Goal: Transaction & Acquisition: Purchase product/service

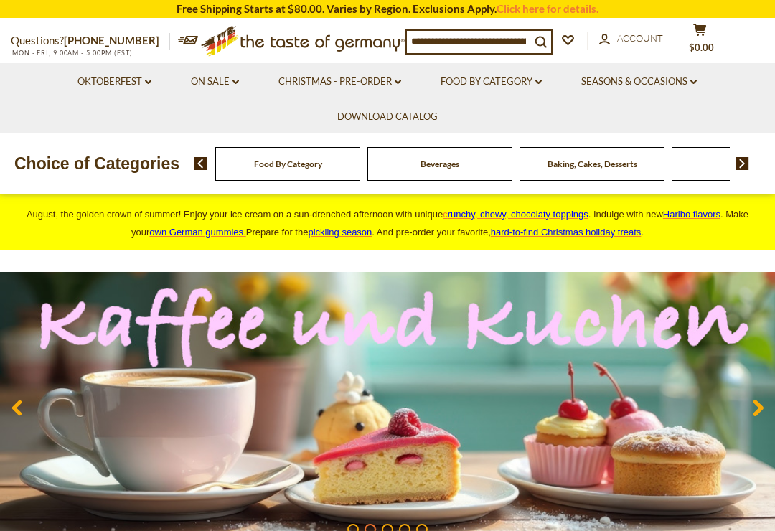
click at [616, 229] on span "hard-to-find Christmas holiday treats" at bounding box center [566, 232] width 151 height 11
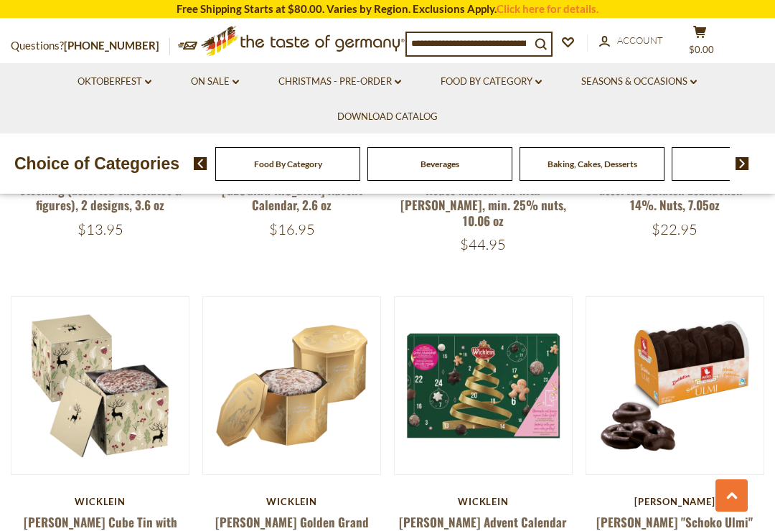
scroll to position [932, 0]
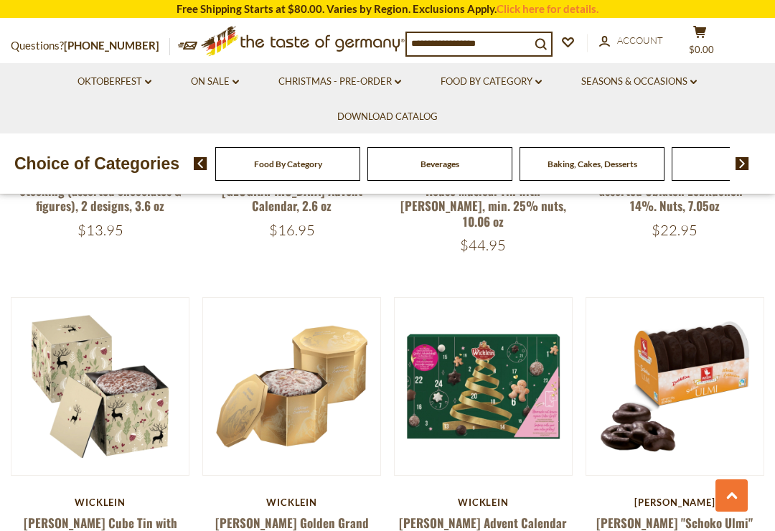
click at [651, 82] on link "Seasons & Occasions dropdown_arrow" at bounding box center [639, 82] width 116 height 16
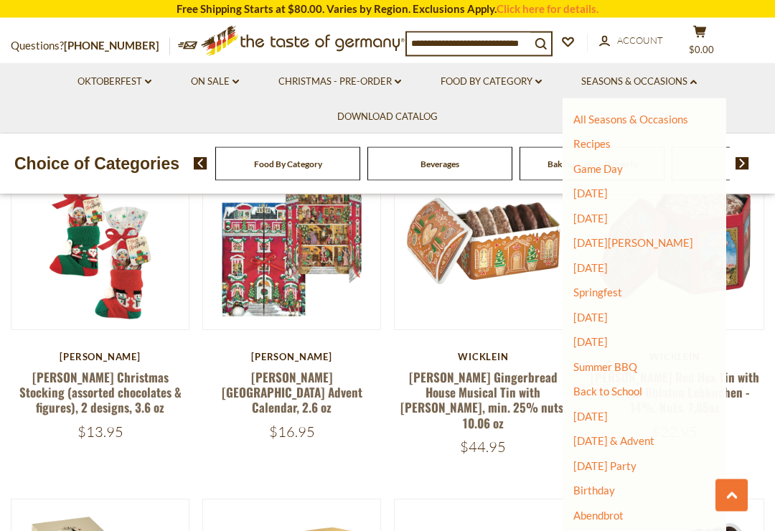
scroll to position [746, 0]
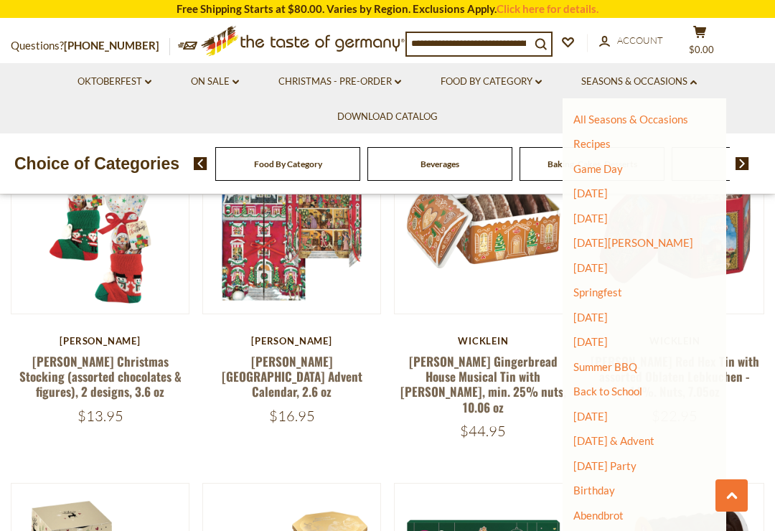
click at [646, 434] on link "[DATE] & Advent" at bounding box center [613, 440] width 81 height 13
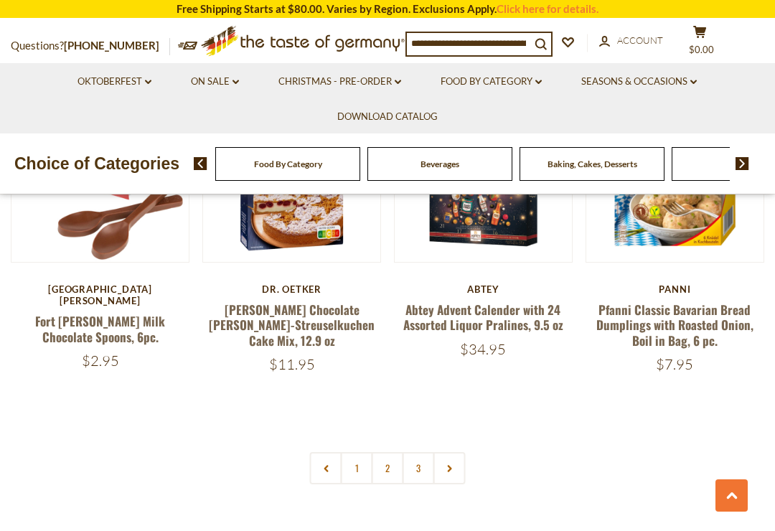
scroll to position [3061, 0]
click at [447, 464] on icon at bounding box center [449, 467] width 9 height 7
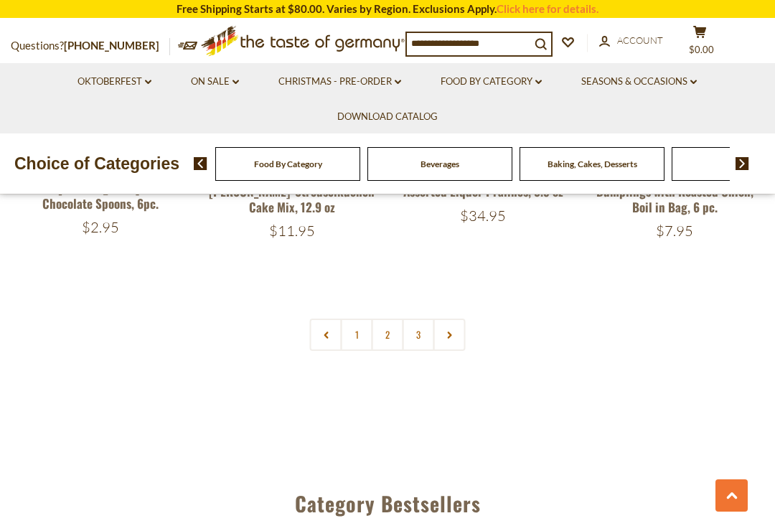
click at [451, 331] on use at bounding box center [449, 334] width 4 height 7
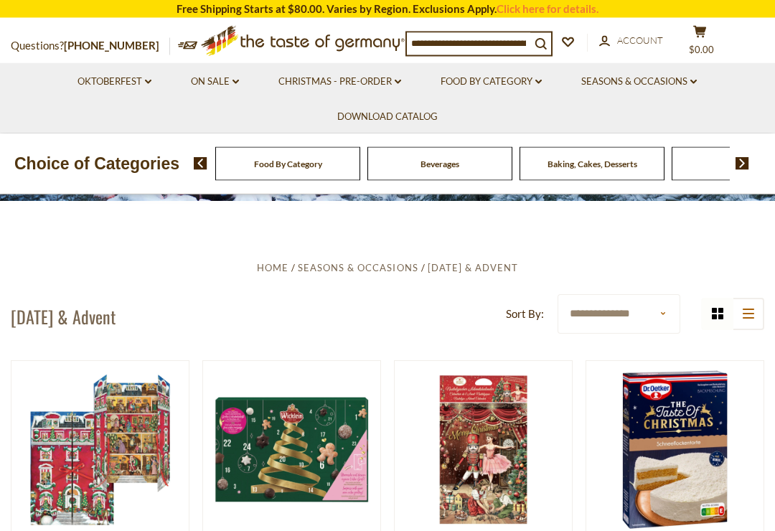
scroll to position [0, 0]
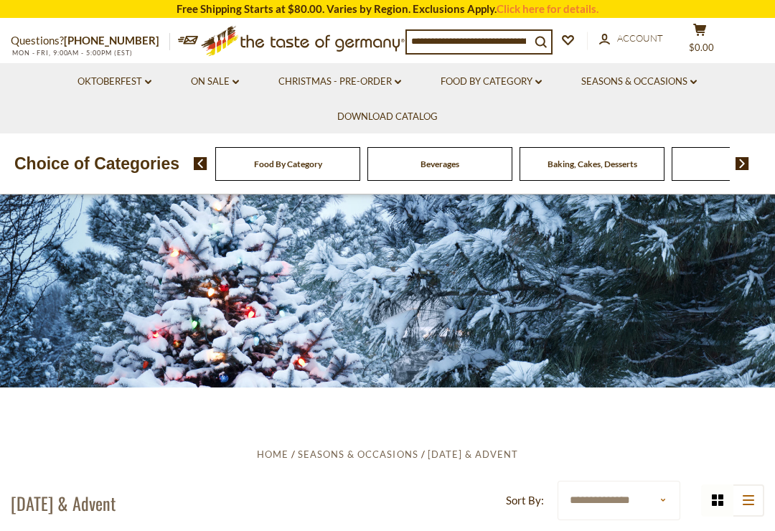
click at [373, 79] on link "Christmas - PRE-ORDER dropdown_arrow" at bounding box center [339, 82] width 123 height 16
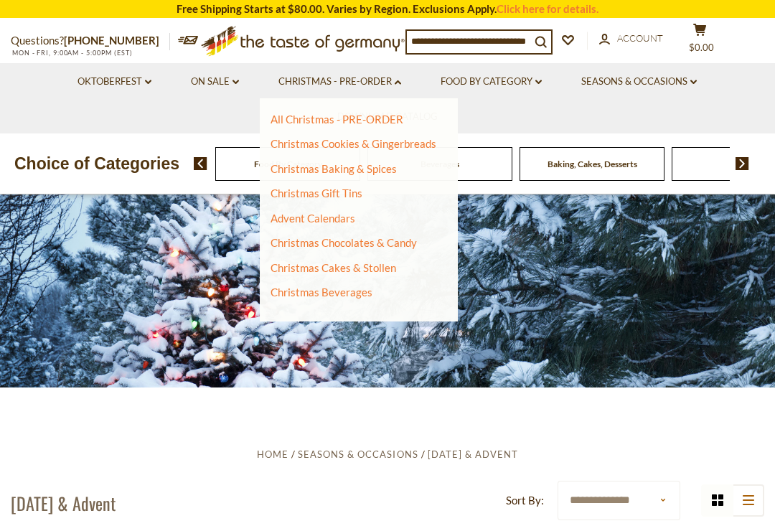
click at [326, 220] on link "Advent Calendars" at bounding box center [312, 218] width 85 height 13
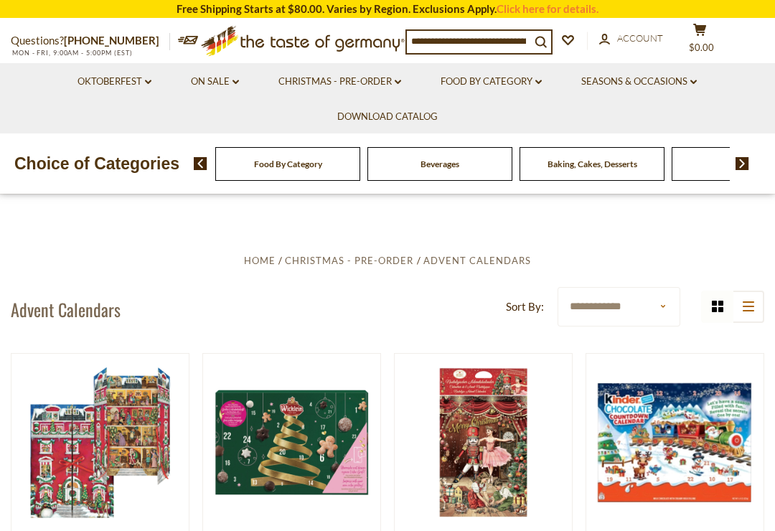
click at [512, 42] on input at bounding box center [468, 41] width 123 height 20
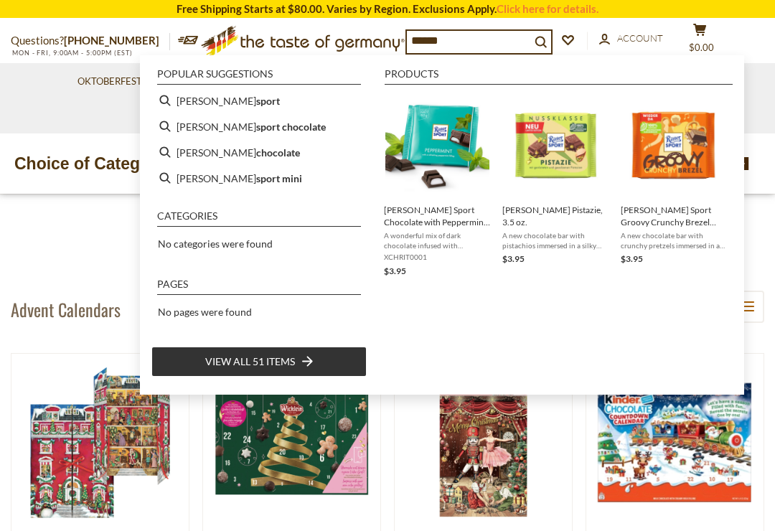
click at [258, 128] on b "sport chocolate" at bounding box center [291, 126] width 70 height 17
type input "**********"
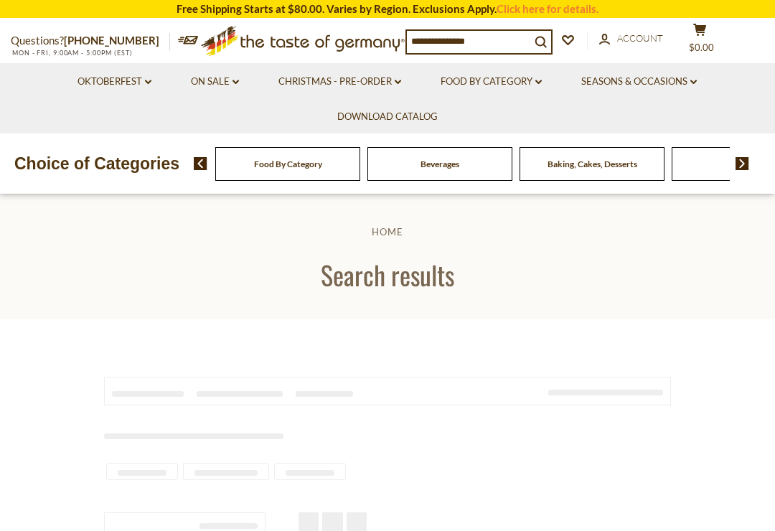
type input "**********"
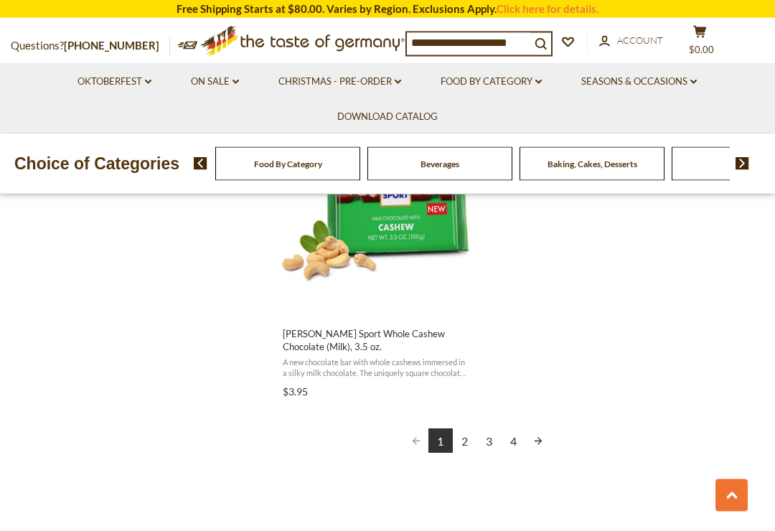
scroll to position [2572, 0]
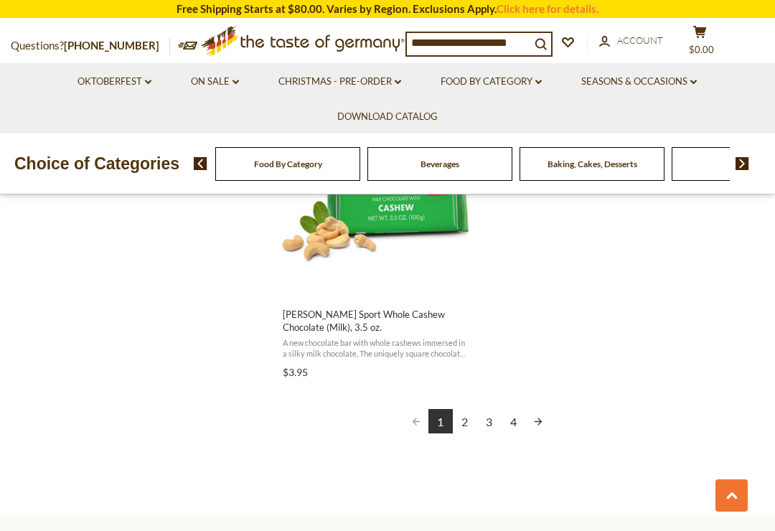
click at [537, 409] on link "Next page" at bounding box center [538, 421] width 24 height 24
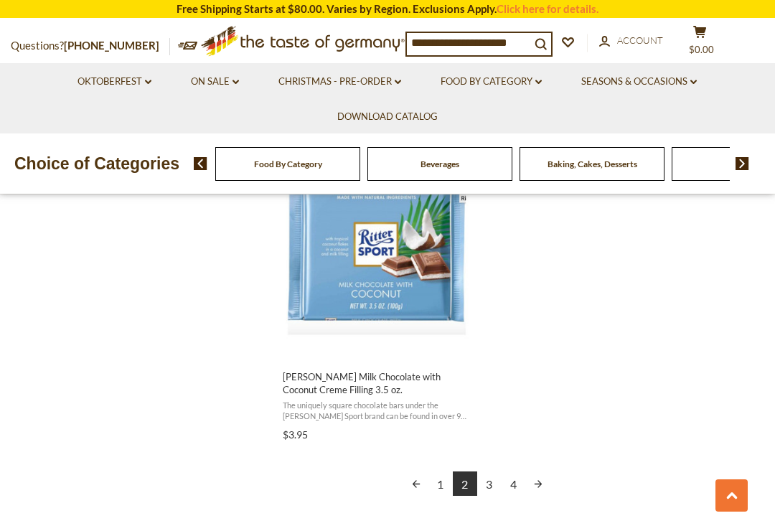
scroll to position [2577, 0]
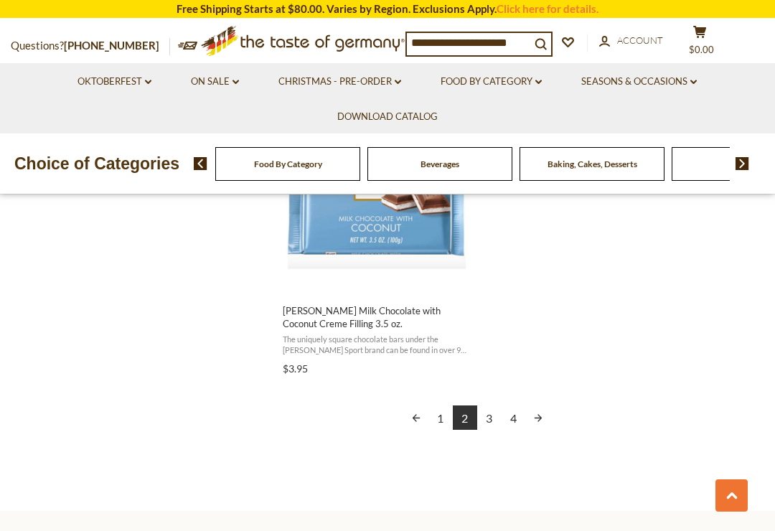
click at [542, 412] on link "Next page" at bounding box center [538, 417] width 24 height 24
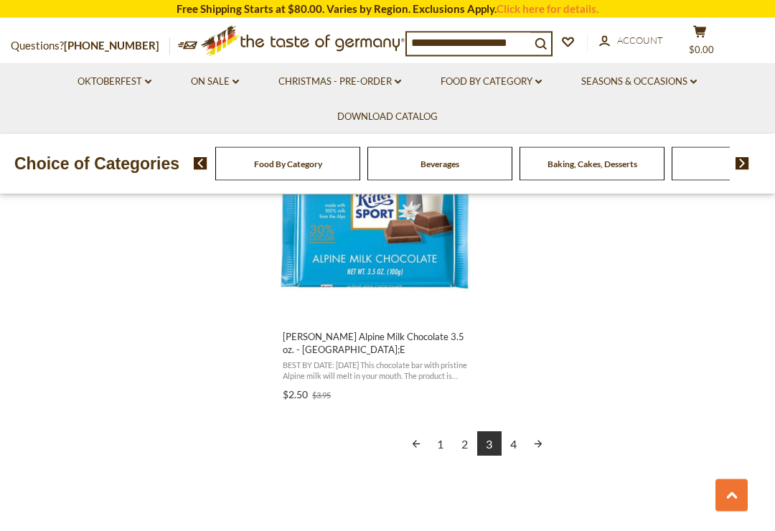
scroll to position [2556, 0]
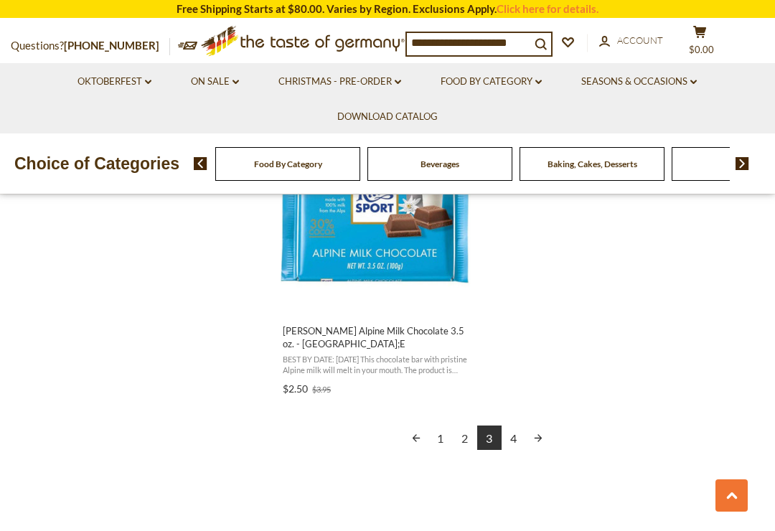
click at [540, 425] on link "Next page" at bounding box center [538, 437] width 24 height 24
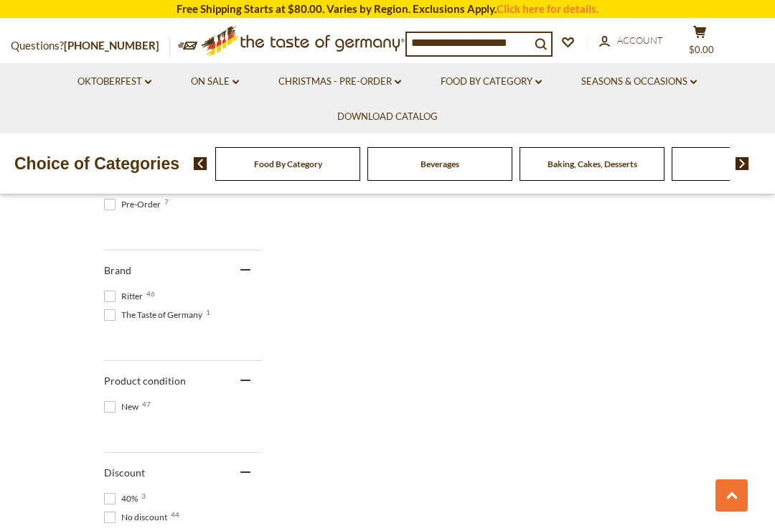
scroll to position [651, 0]
click at [104, 299] on span at bounding box center [109, 297] width 11 height 11
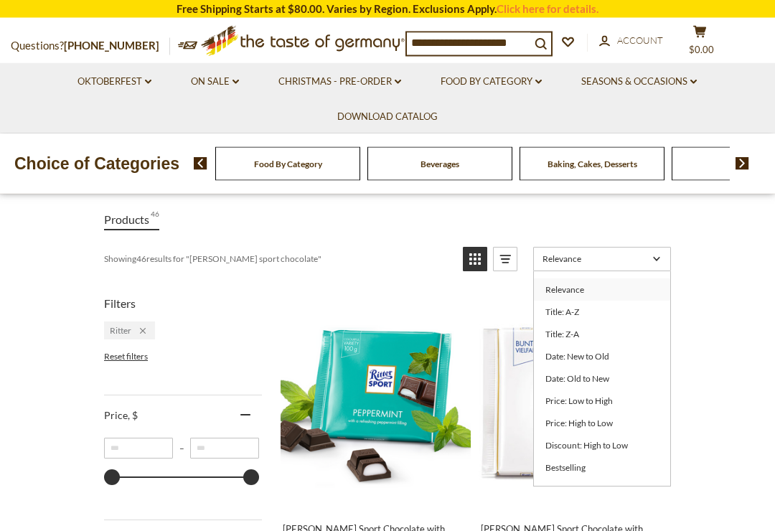
scroll to position [178, 0]
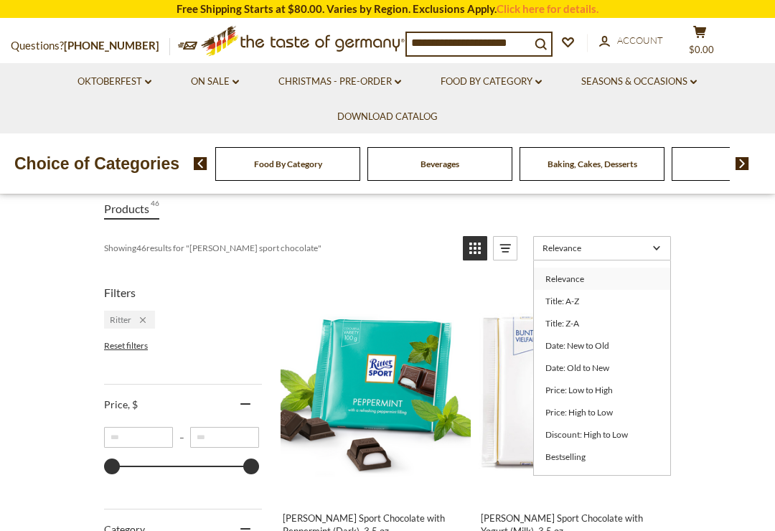
click at [607, 407] on link "Price: High to Low" at bounding box center [602, 412] width 136 height 22
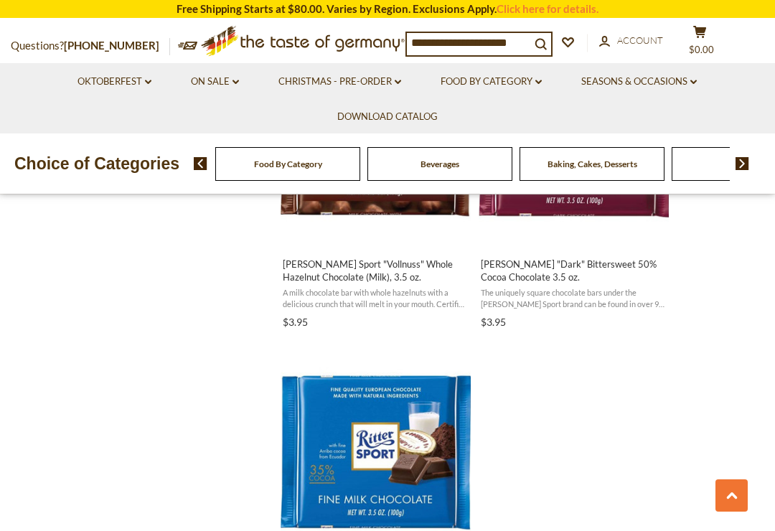
scroll to position [2308, 0]
